Goal: Task Accomplishment & Management: Use online tool/utility

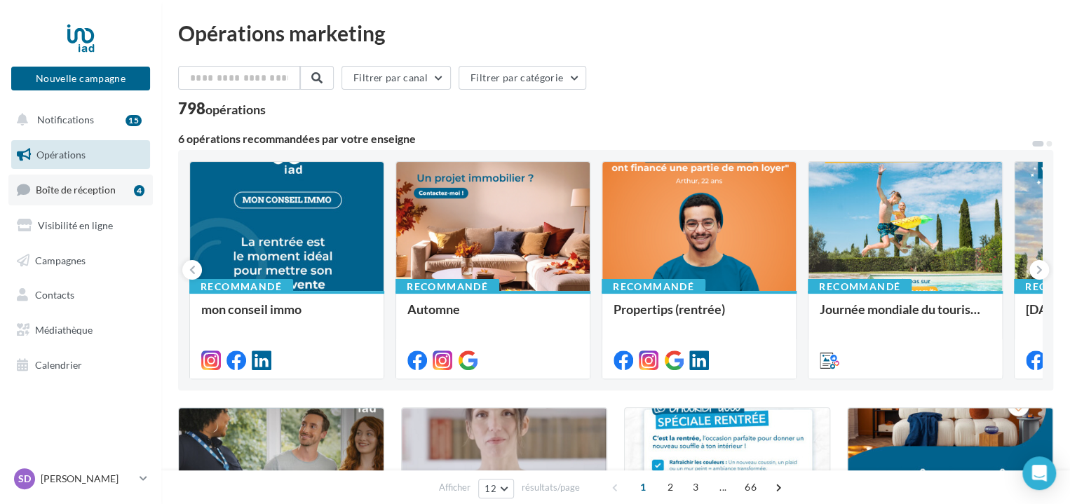
click at [111, 190] on span "Boîte de réception" at bounding box center [76, 190] width 80 height 12
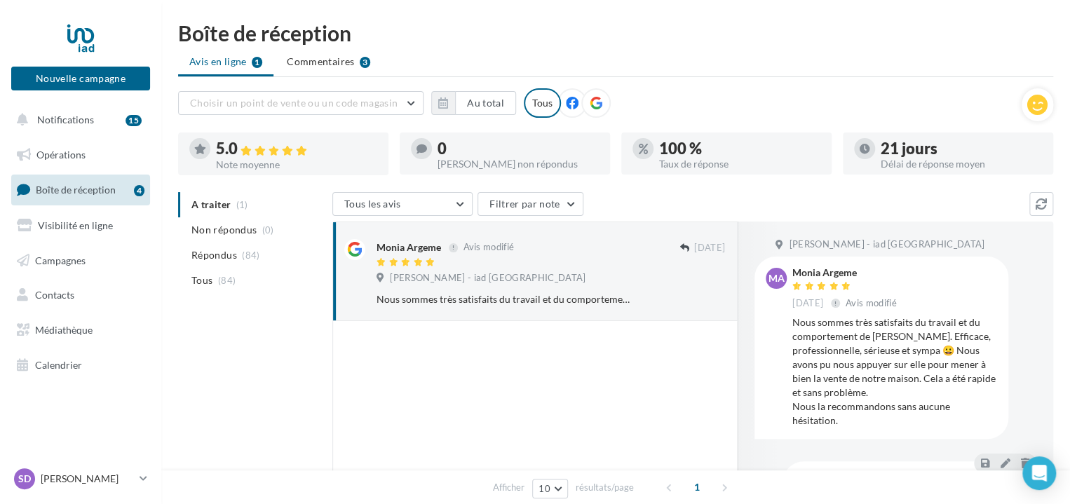
click at [224, 201] on ul "A traiter (1) Non répondus (0) Répondus (84) Tous (84)" at bounding box center [252, 242] width 149 height 101
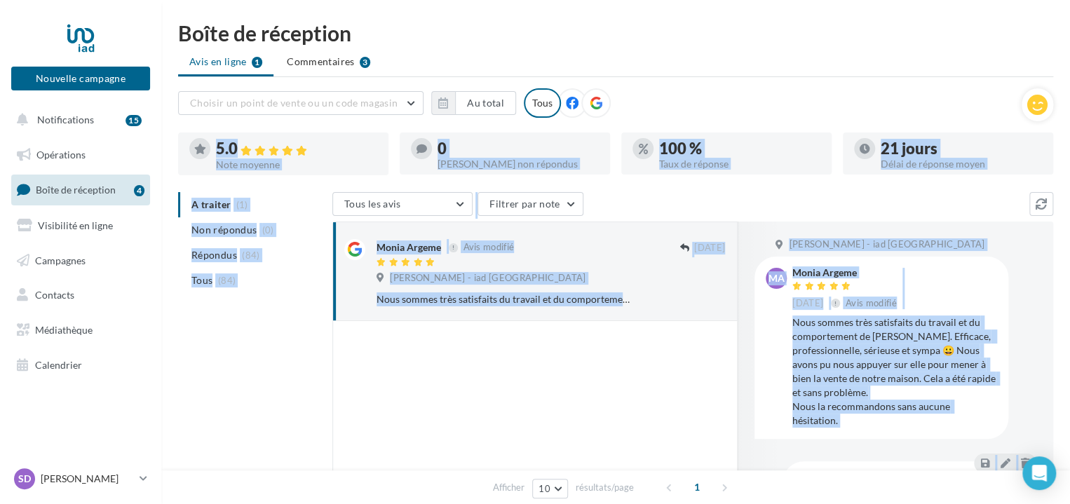
drag, startPoint x: 1068, startPoint y: 124, endPoint x: 1068, endPoint y: 192, distance: 68.0
click at [1068, 192] on div "Boîte de réception Avis en ligne 1 Commentaires 3 Choisir un point de vente ou …" at bounding box center [615, 355] width 909 height 666
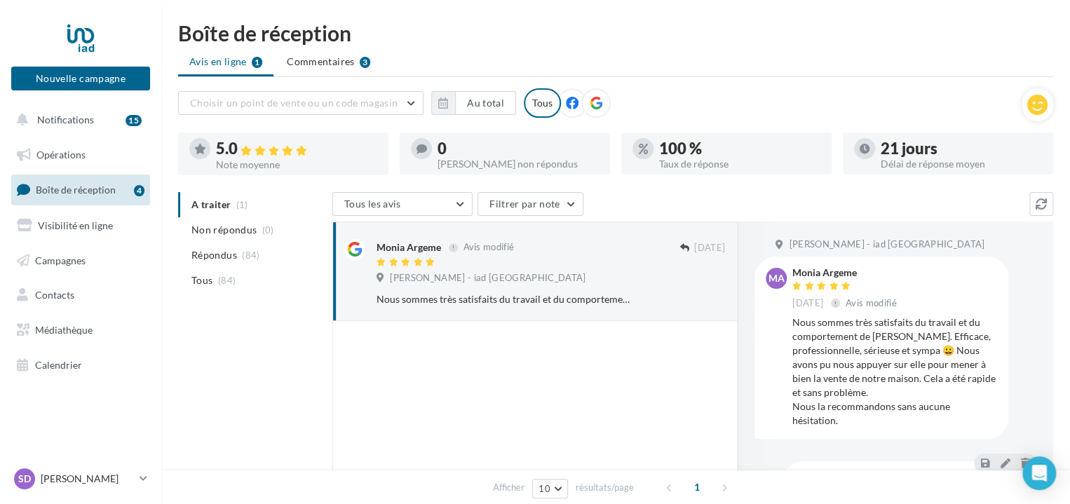
click at [923, 107] on div "Choisir un point de vente ou un code magasin 22614 - Sandra DI MATTEO - iad Fra…" at bounding box center [599, 102] width 843 height 29
click at [217, 207] on ul "A traiter (1) Non répondus (0) Répondus (84) Tous (84)" at bounding box center [252, 242] width 149 height 101
click at [237, 64] on ul "Avis en ligne 1 Commentaires 3" at bounding box center [615, 63] width 875 height 28
click at [236, 62] on ul "Avis en ligne 1 Commentaires 3" at bounding box center [615, 63] width 875 height 28
click at [319, 60] on span "Commentaires" at bounding box center [320, 62] width 67 height 14
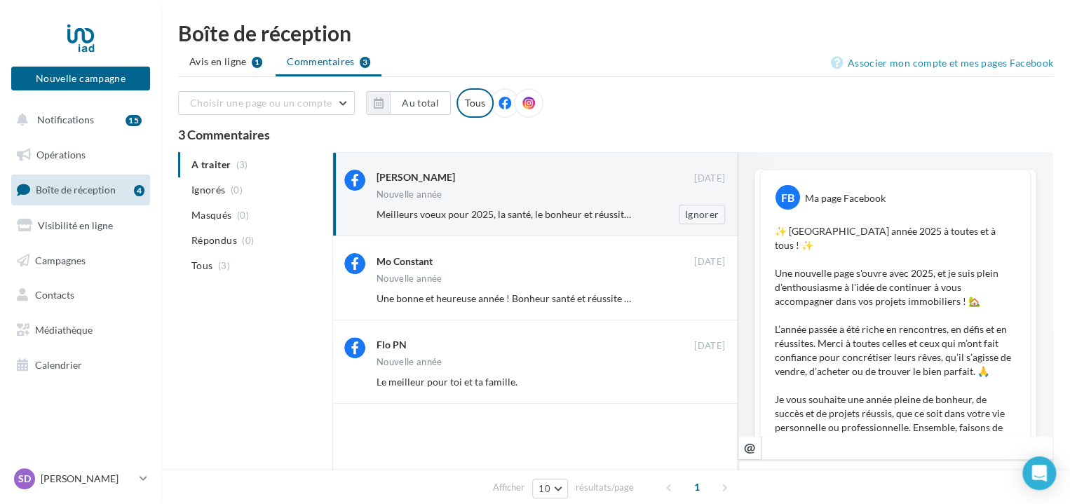
scroll to position [643, 0]
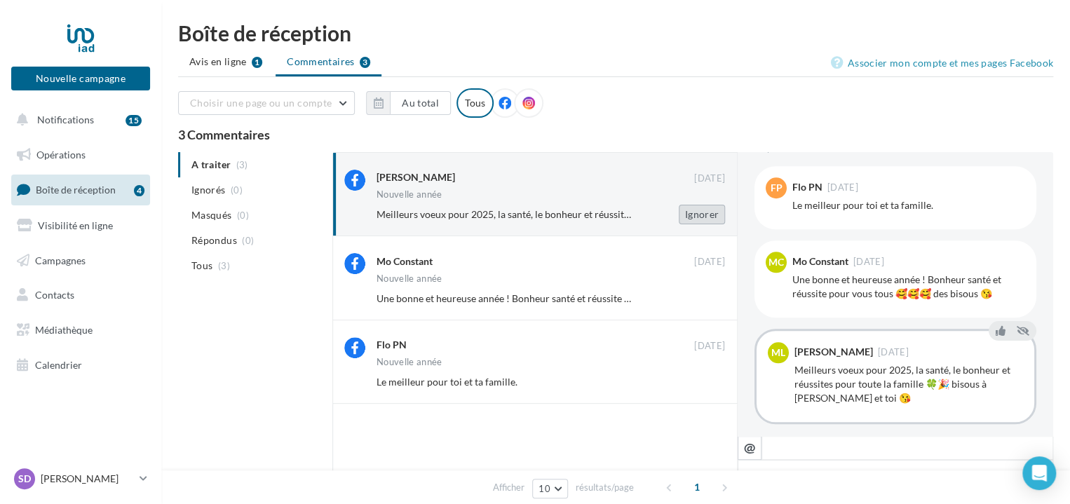
click at [706, 212] on button "Ignorer" at bounding box center [702, 215] width 46 height 20
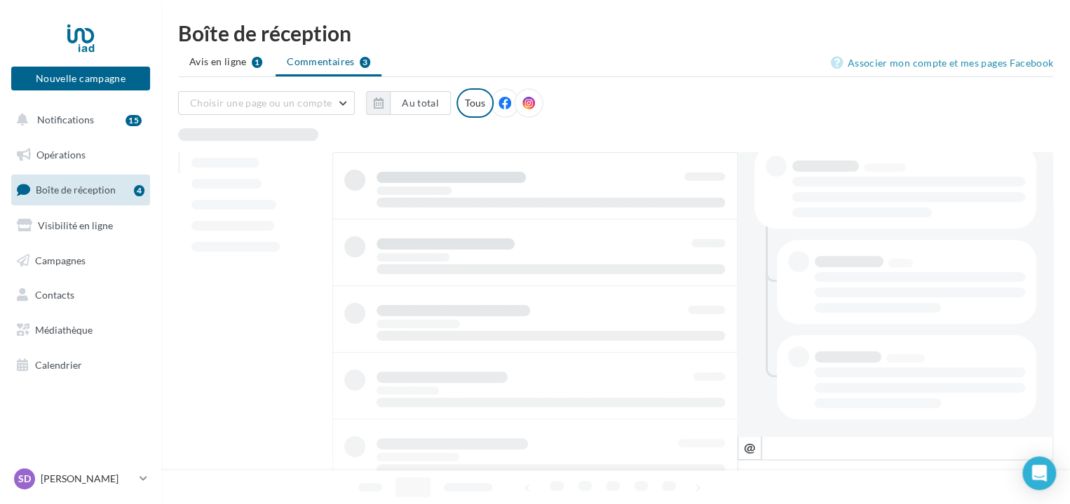
scroll to position [301, 0]
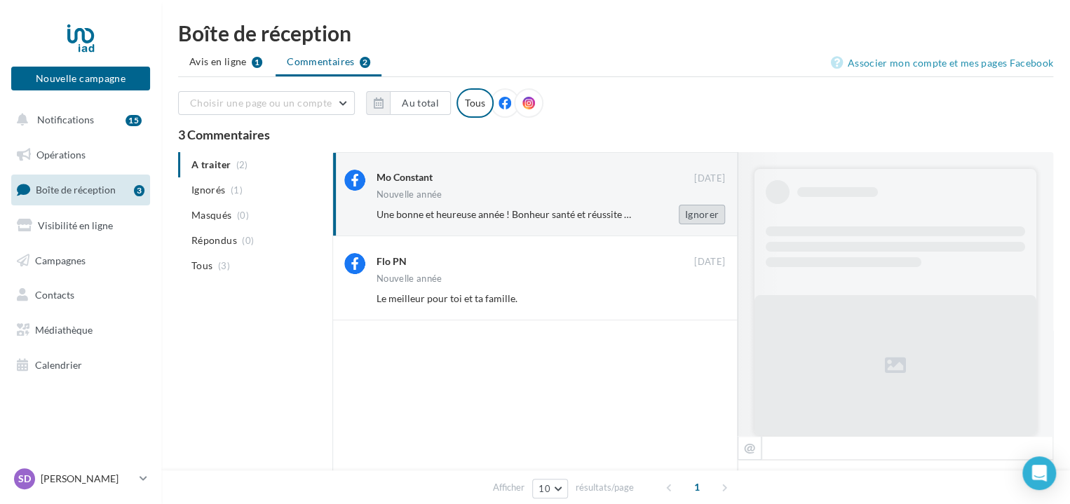
click at [698, 219] on button "Ignorer" at bounding box center [702, 215] width 46 height 20
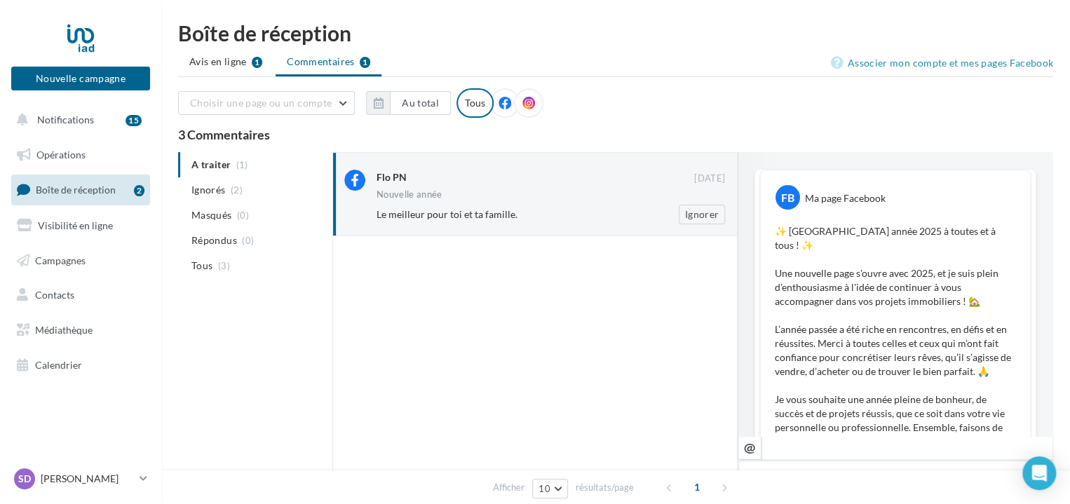
scroll to position [469, 0]
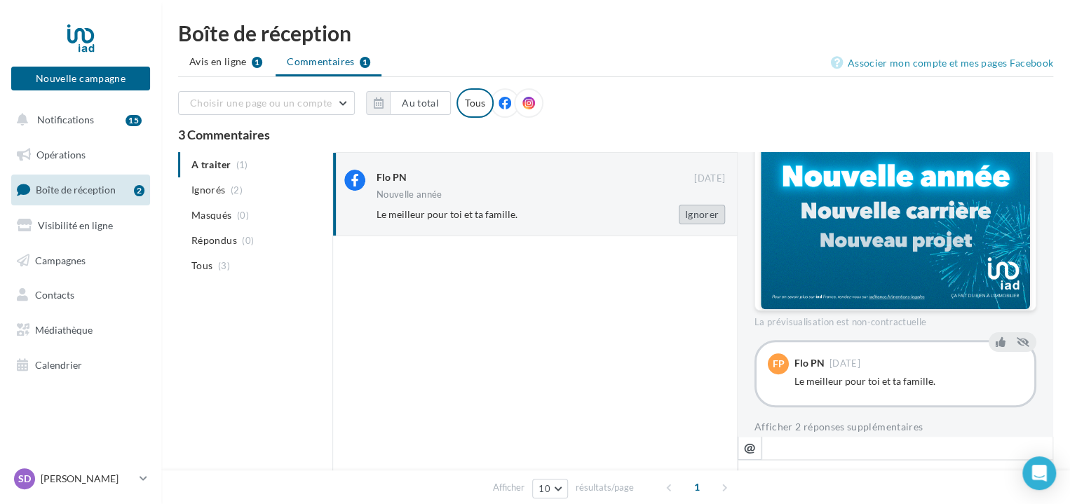
click at [712, 209] on button "Ignorer" at bounding box center [702, 215] width 46 height 20
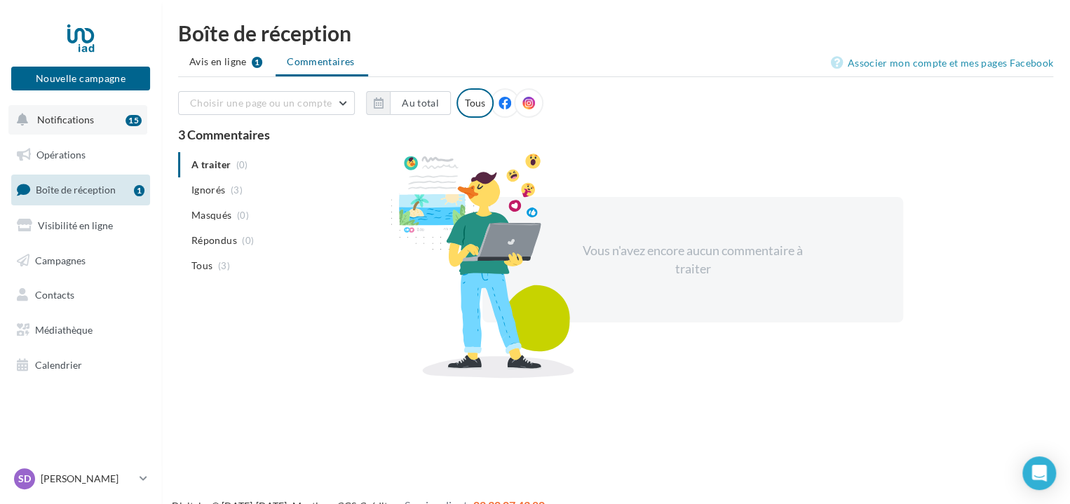
click at [91, 130] on button "Notifications 15" at bounding box center [77, 119] width 139 height 29
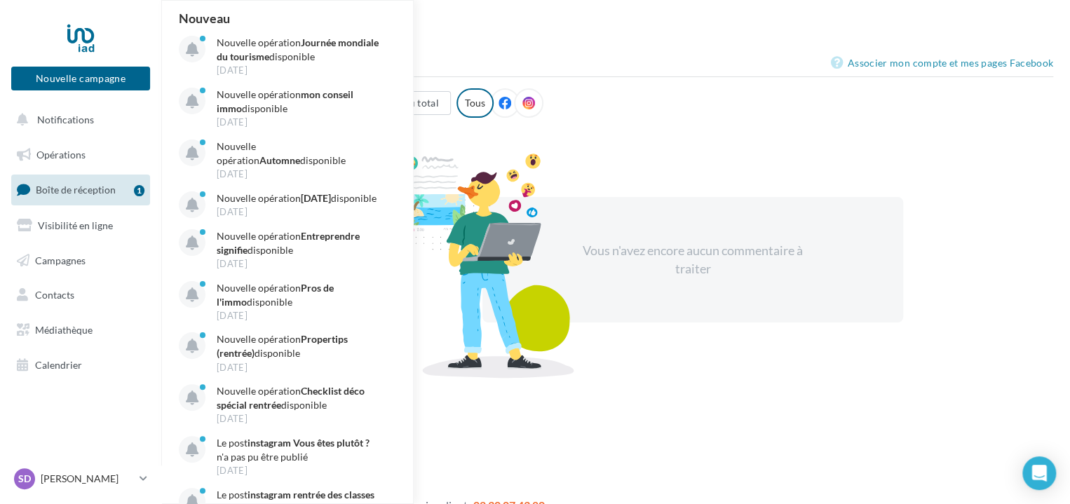
click at [466, 33] on div "Boîte de réception" at bounding box center [615, 32] width 875 height 21
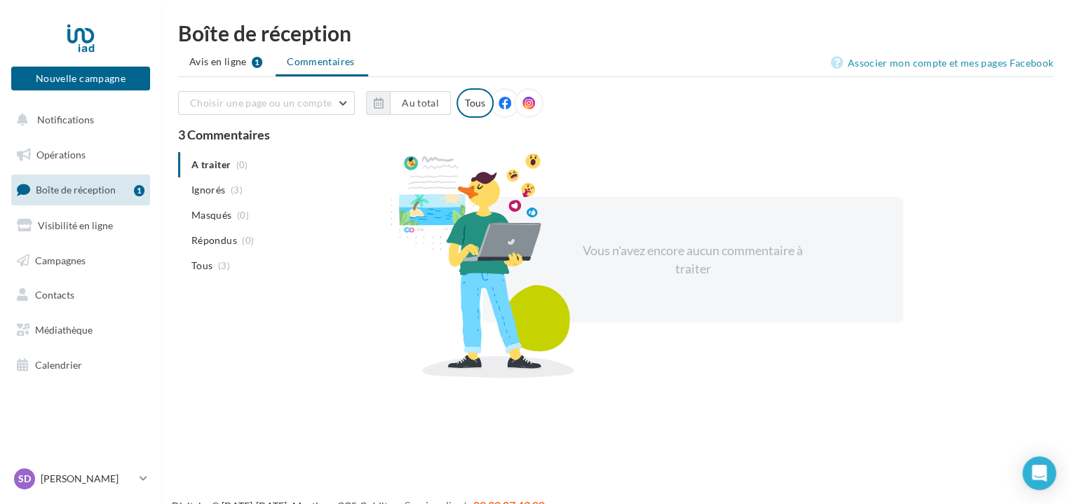
click at [101, 186] on span "Boîte de réception" at bounding box center [76, 190] width 80 height 12
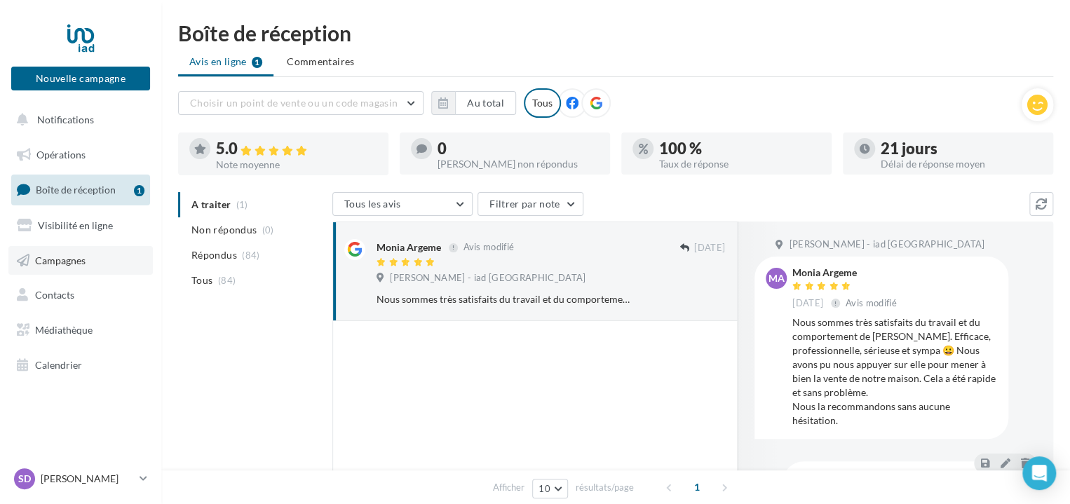
click at [86, 264] on span "Campagnes" at bounding box center [60, 260] width 50 height 12
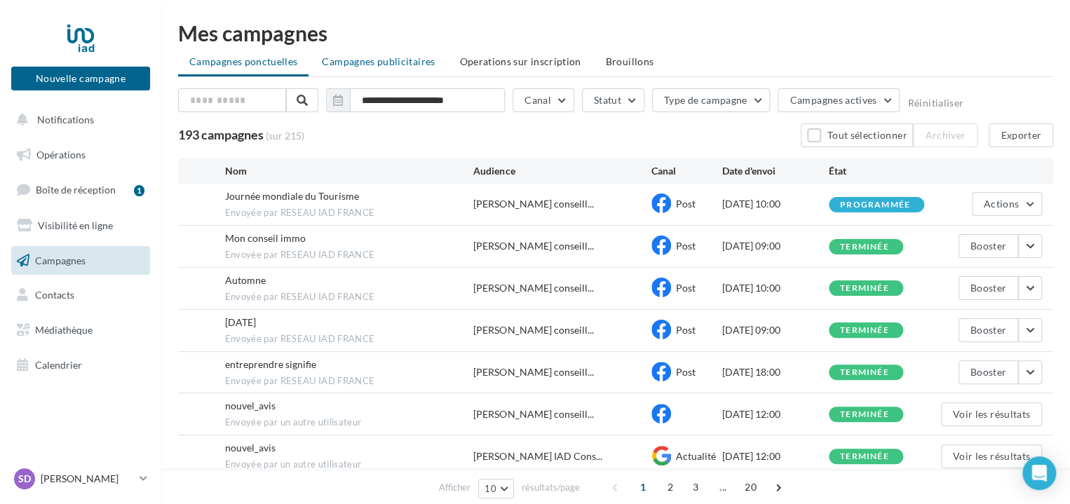
click at [394, 64] on span "Campagnes publicitaires" at bounding box center [378, 61] width 113 height 12
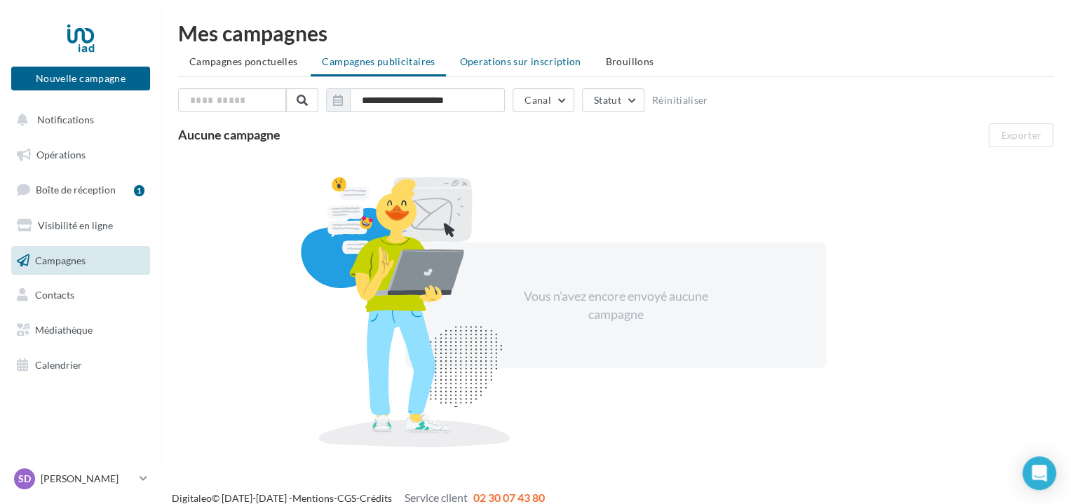
click at [502, 58] on span "Operations sur inscription" at bounding box center [519, 61] width 121 height 12
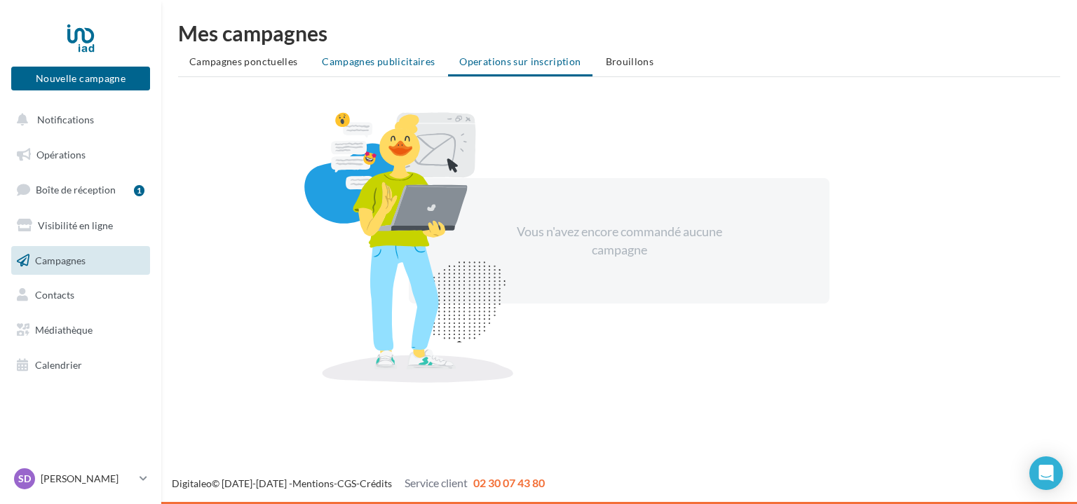
click at [414, 66] on span "Campagnes publicitaires" at bounding box center [378, 61] width 113 height 12
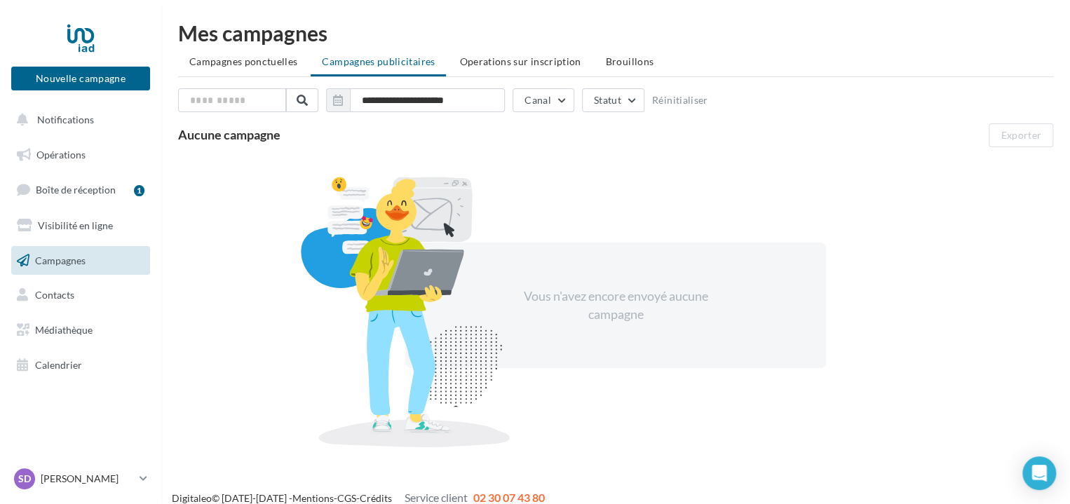
scroll to position [13, 0]
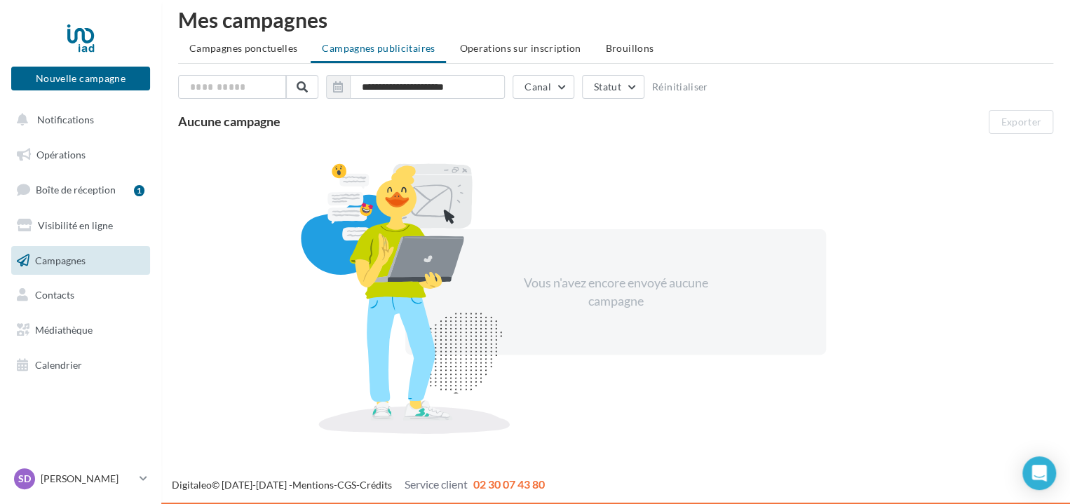
click at [667, 241] on div "Vous n'avez encore envoyé aucune campagne" at bounding box center [615, 291] width 421 height 125
click at [443, 254] on div at bounding box center [405, 298] width 245 height 272
click at [614, 53] on span "Brouillons" at bounding box center [630, 48] width 48 height 12
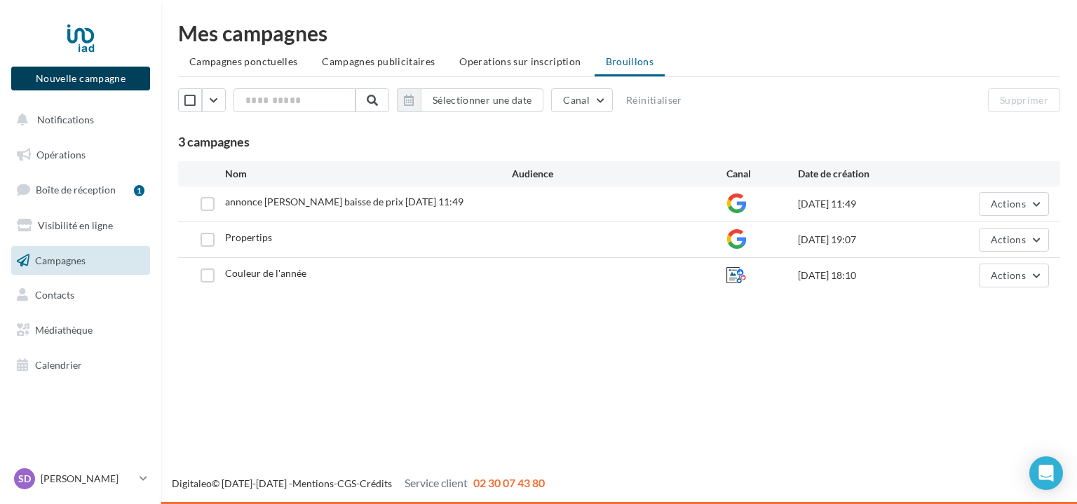
click at [95, 74] on button "Nouvelle campagne" at bounding box center [80, 79] width 139 height 24
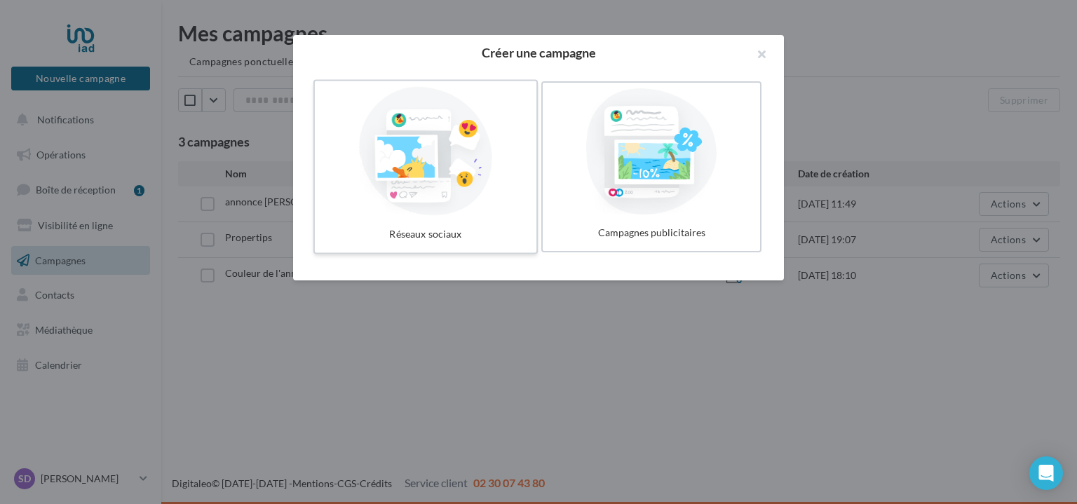
click at [432, 189] on div at bounding box center [425, 151] width 210 height 129
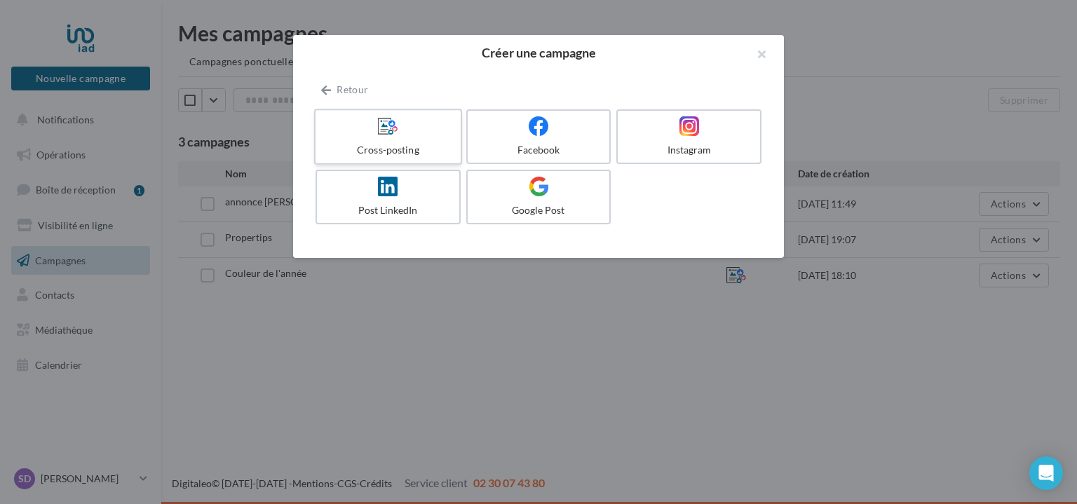
click at [422, 125] on div at bounding box center [387, 127] width 133 height 22
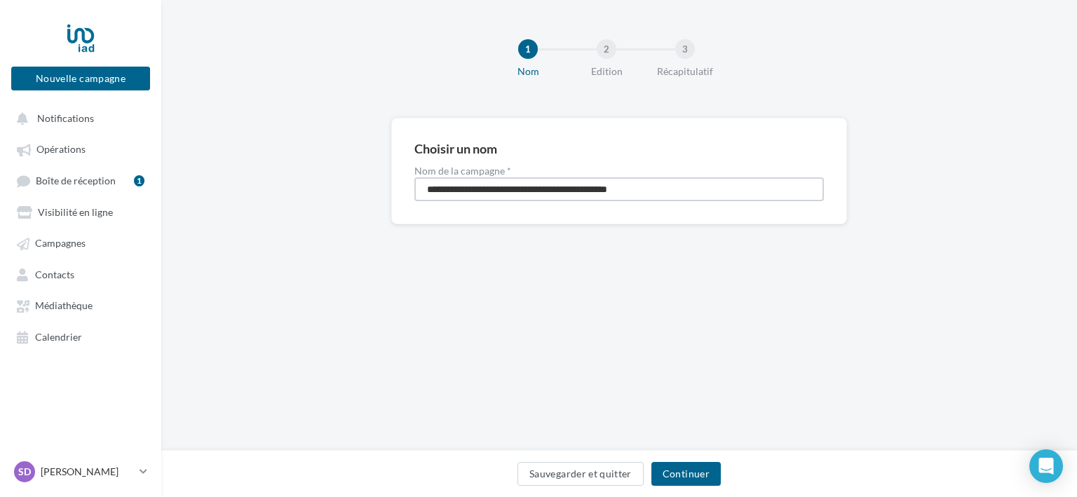
click at [681, 187] on input "**********" at bounding box center [618, 189] width 409 height 24
click at [688, 475] on button "Continuer" at bounding box center [685, 474] width 69 height 24
